Goal: Check status

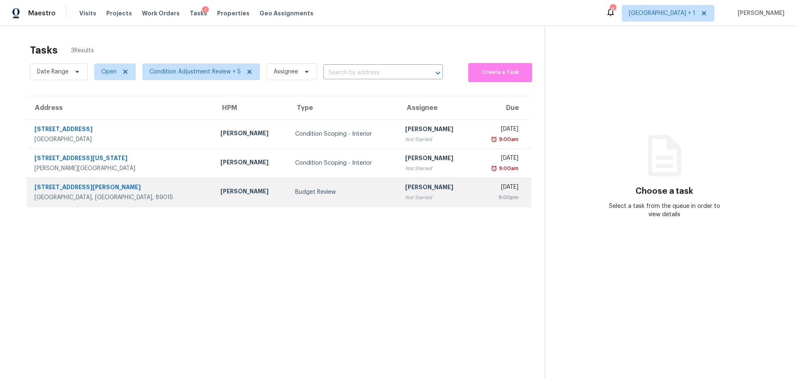
click at [335, 202] on td "Budget Review" at bounding box center [343, 192] width 110 height 29
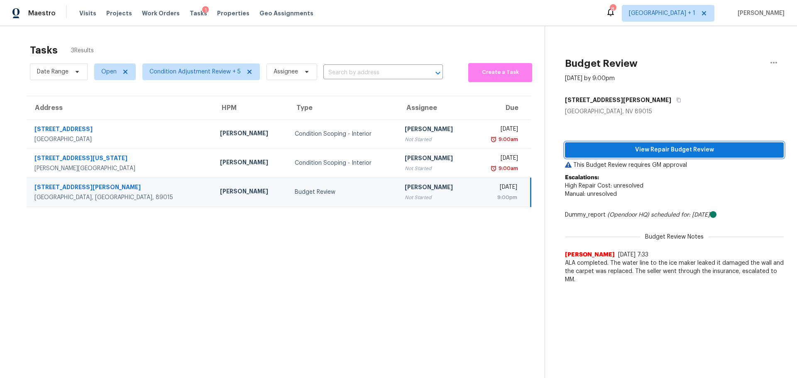
click at [631, 153] on span "View Repair Budget Review" at bounding box center [673, 150] width 205 height 10
